Goal: Transaction & Acquisition: Download file/media

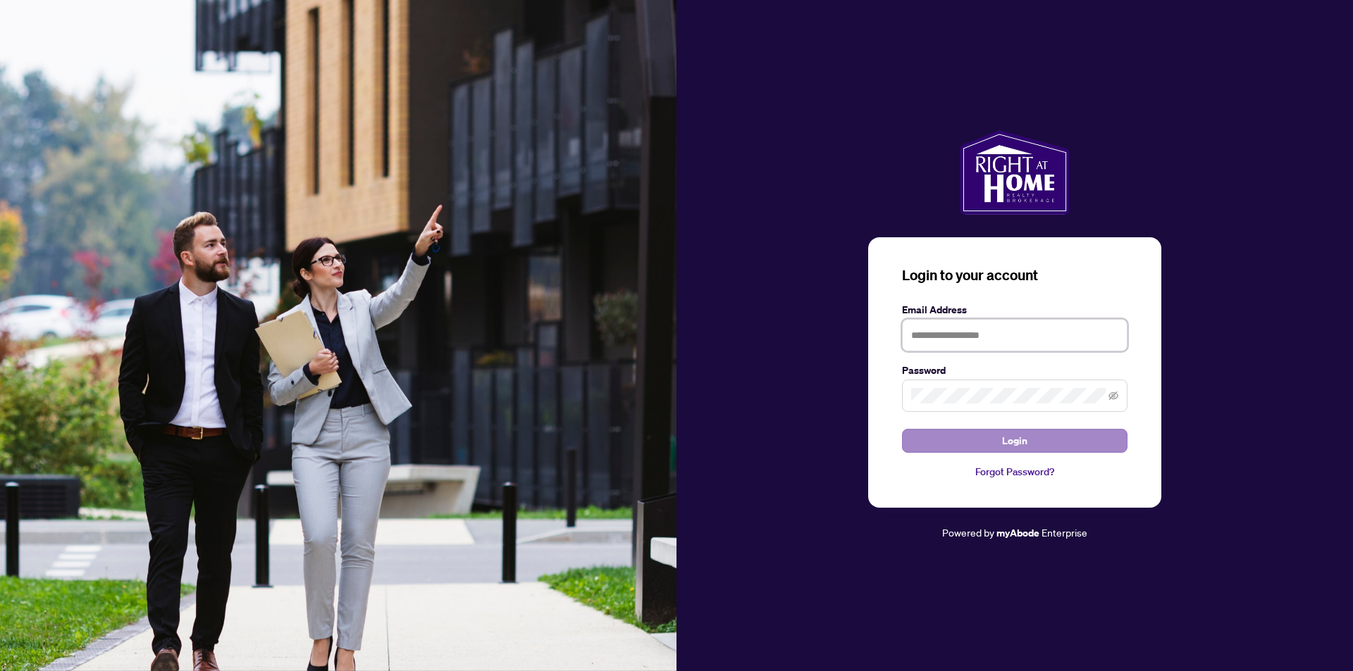
type input "**********"
click at [1004, 442] on span "Login" at bounding box center [1014, 441] width 25 height 23
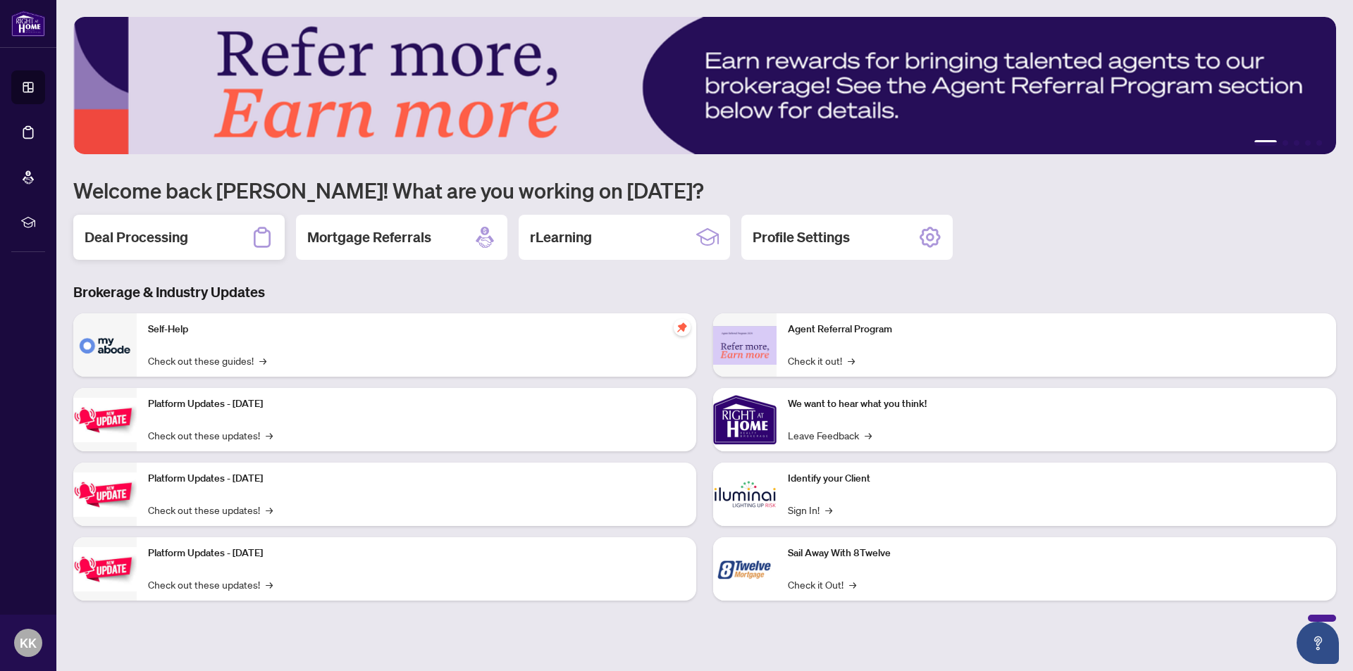
click at [142, 235] on h2 "Deal Processing" at bounding box center [137, 238] width 104 height 20
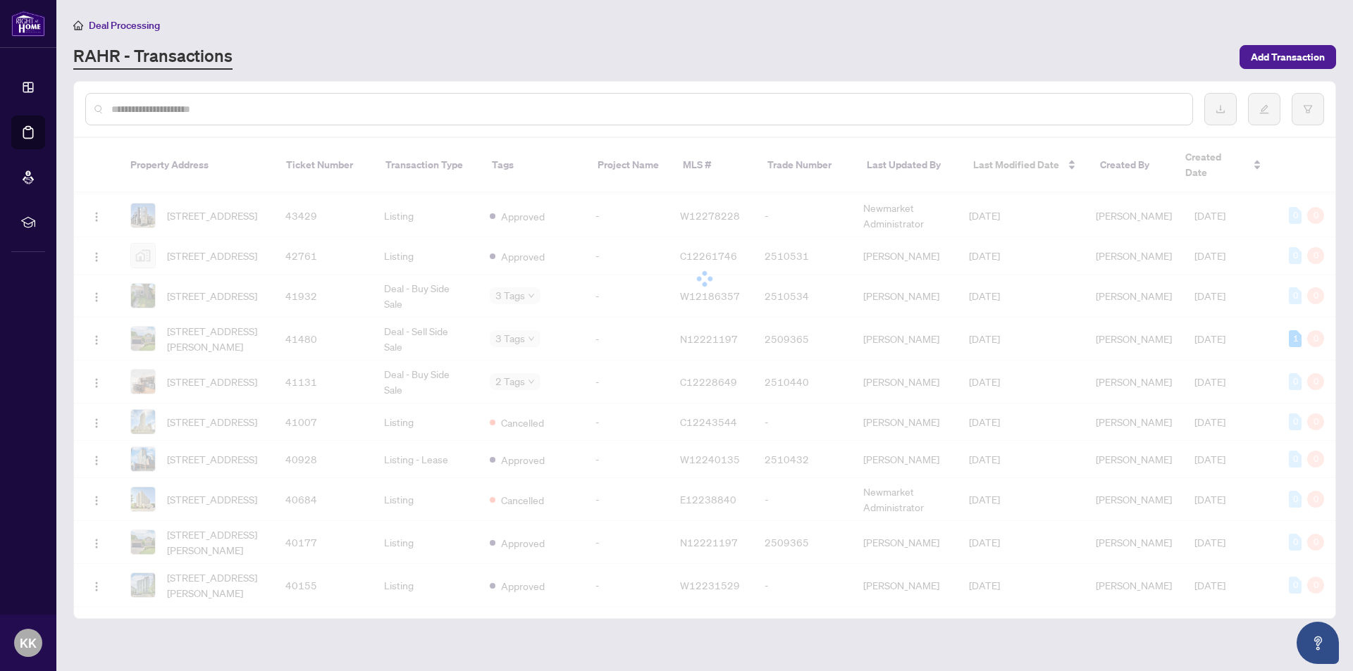
scroll to position [445, 0]
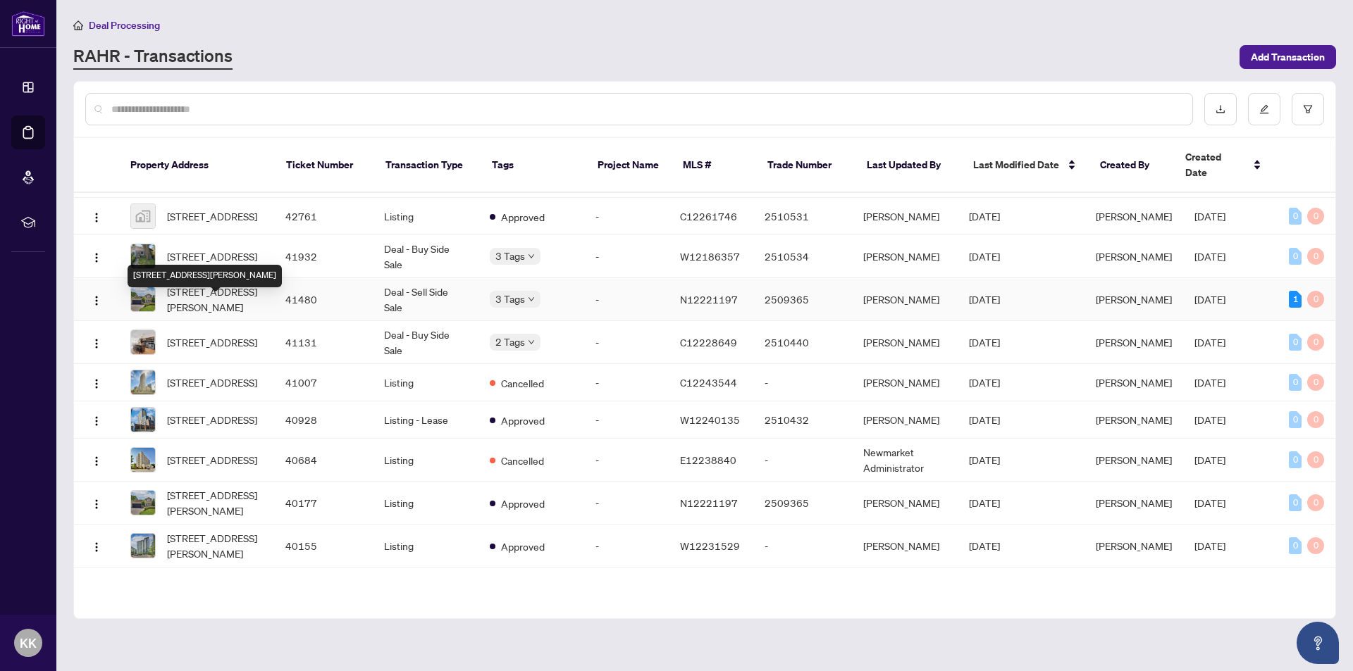
click at [214, 304] on span "[STREET_ADDRESS][PERSON_NAME]" at bounding box center [215, 299] width 96 height 31
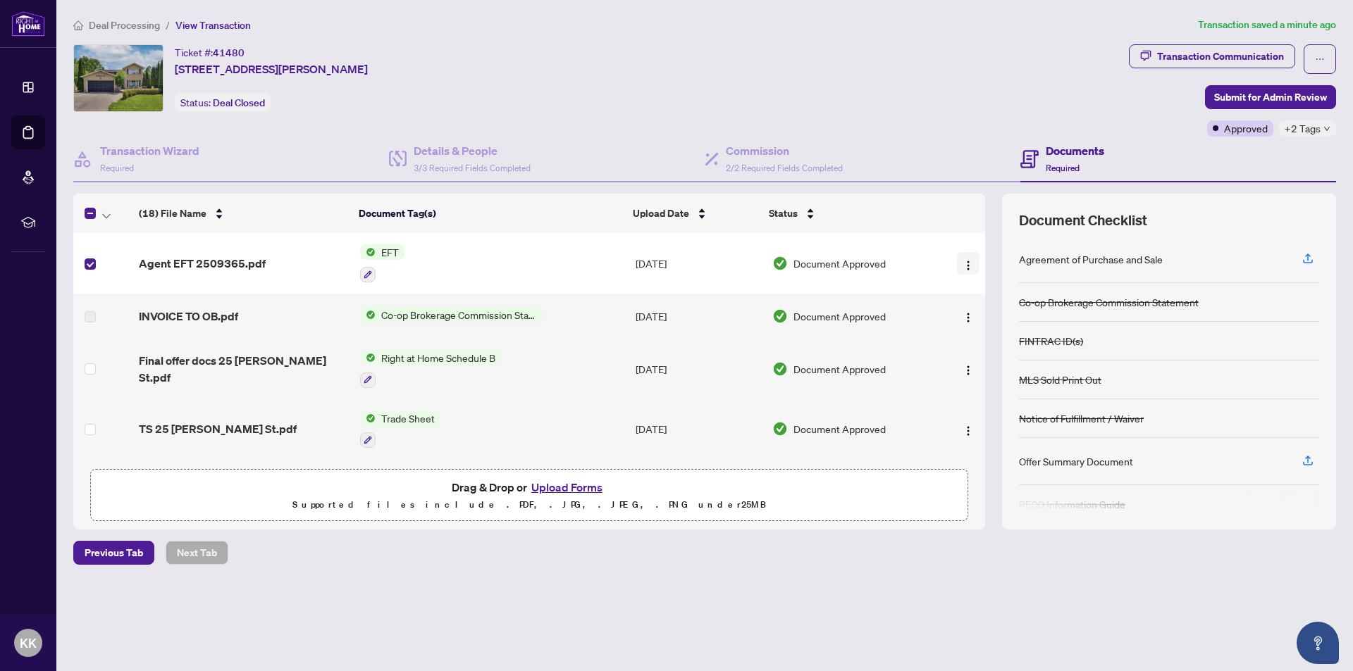
click at [962, 262] on img "button" at bounding box center [967, 265] width 11 height 11
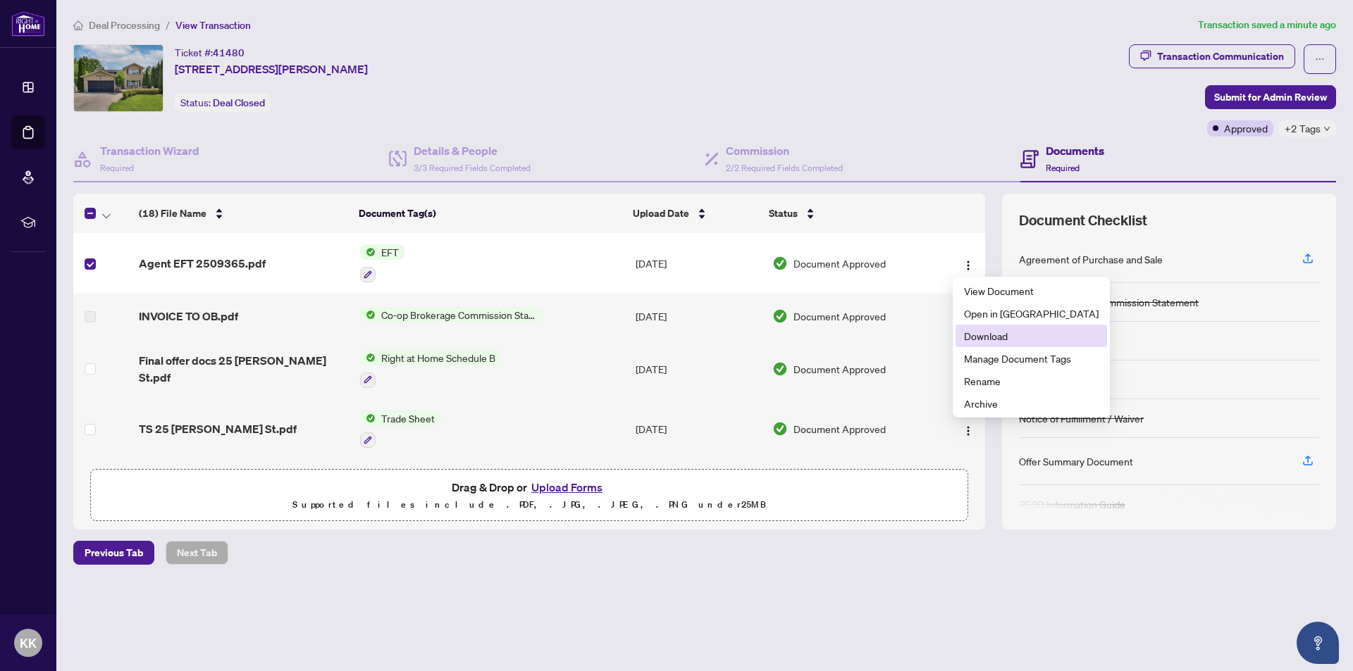
click at [999, 334] on span "Download" at bounding box center [1031, 335] width 135 height 15
